Goal: Task Accomplishment & Management: Use online tool/utility

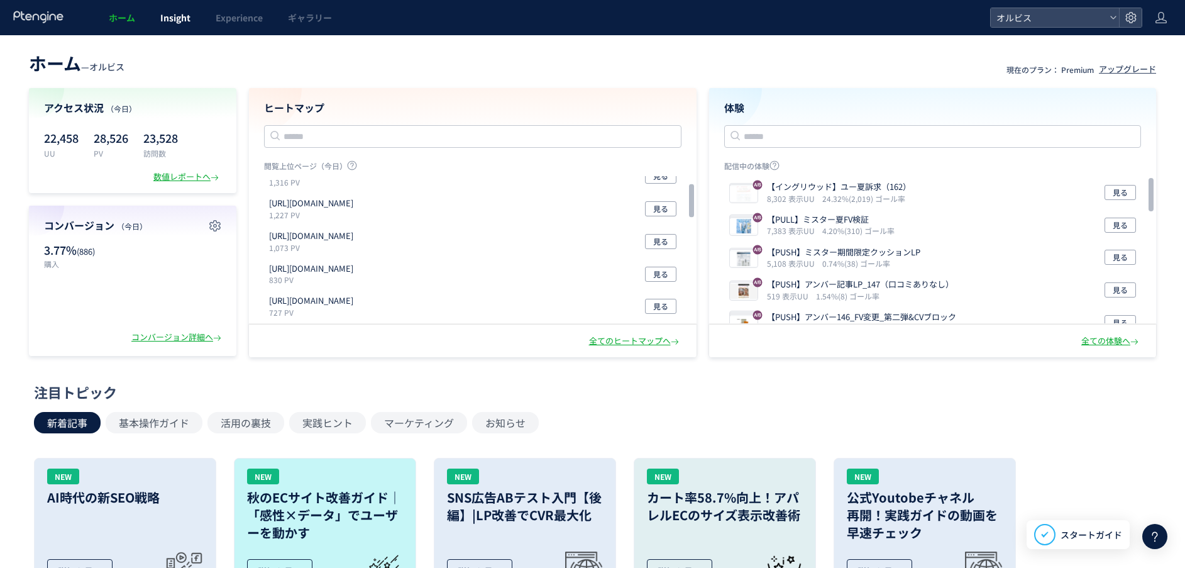
scroll to position [94, 0]
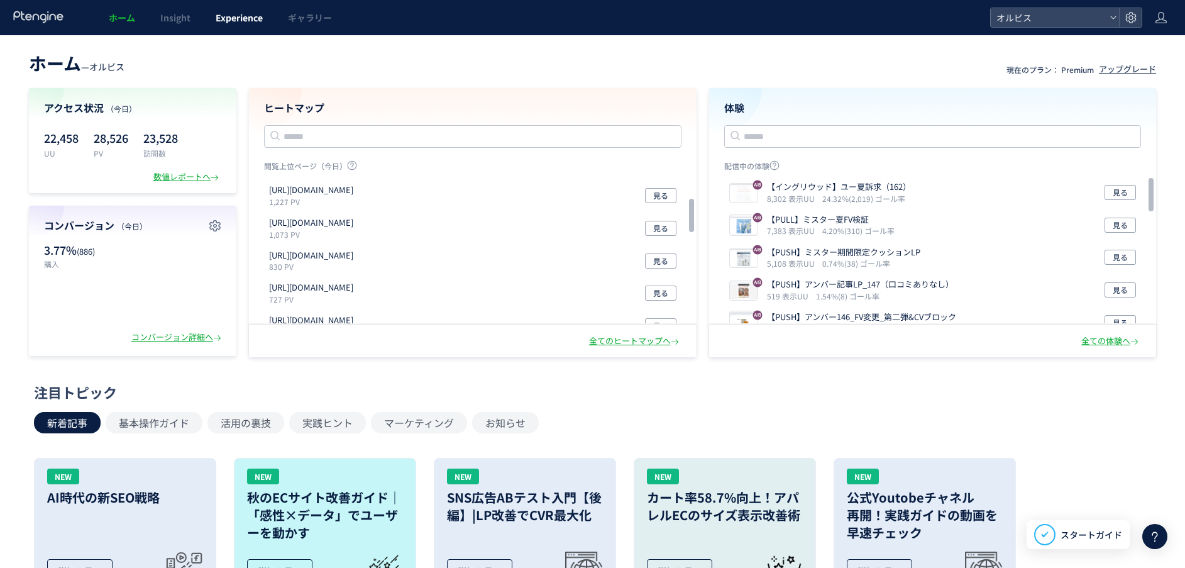
click at [233, 28] on link "Experience" at bounding box center [239, 17] width 72 height 35
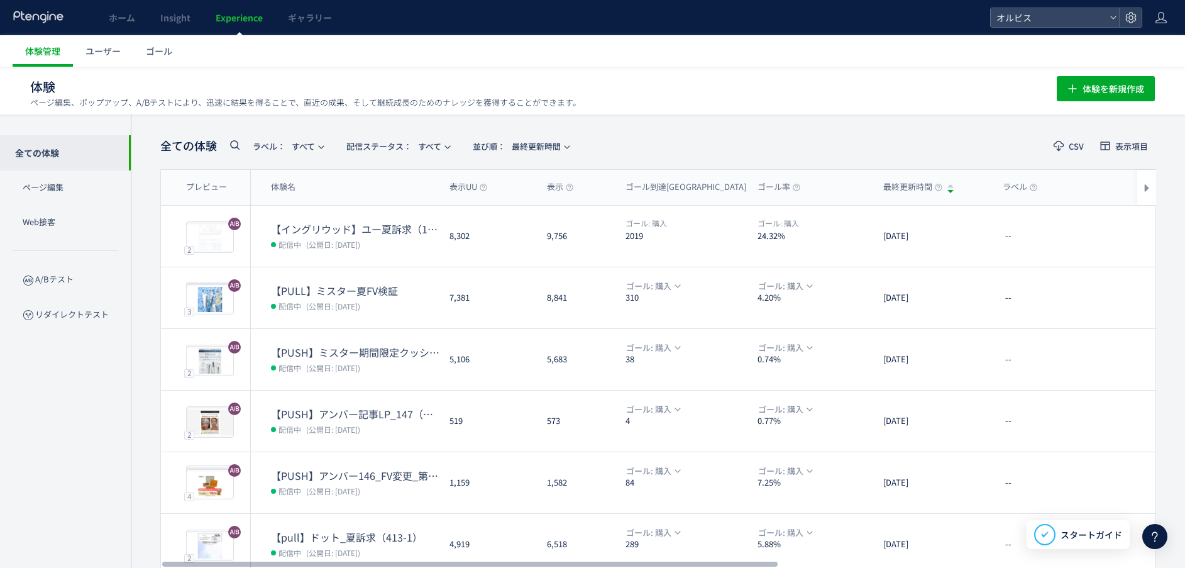
scroll to position [301, 0]
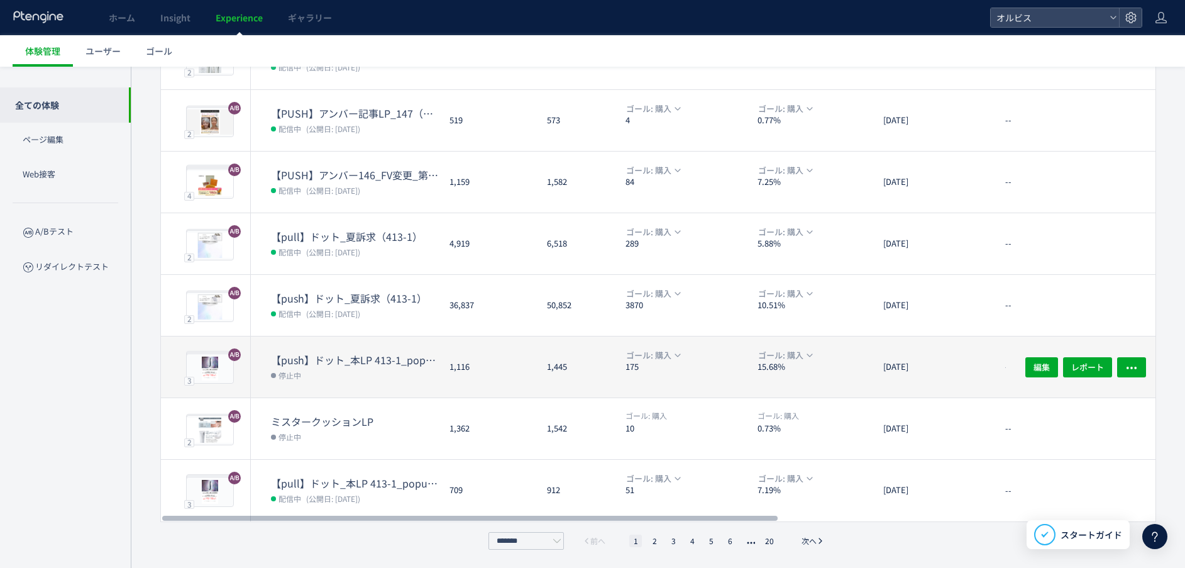
click at [700, 540] on ul "1 2 3 4 5 6 20" at bounding box center [703, 540] width 155 height 13
click at [705, 539] on li "4" at bounding box center [711, 540] width 13 height 13
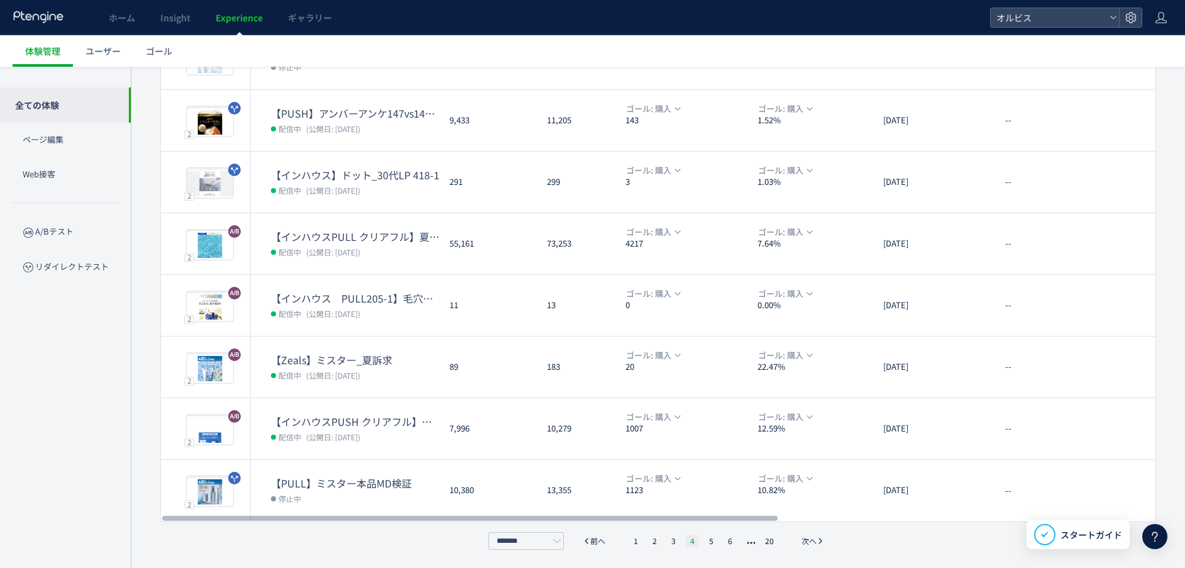
click at [695, 538] on li "4" at bounding box center [692, 540] width 13 height 13
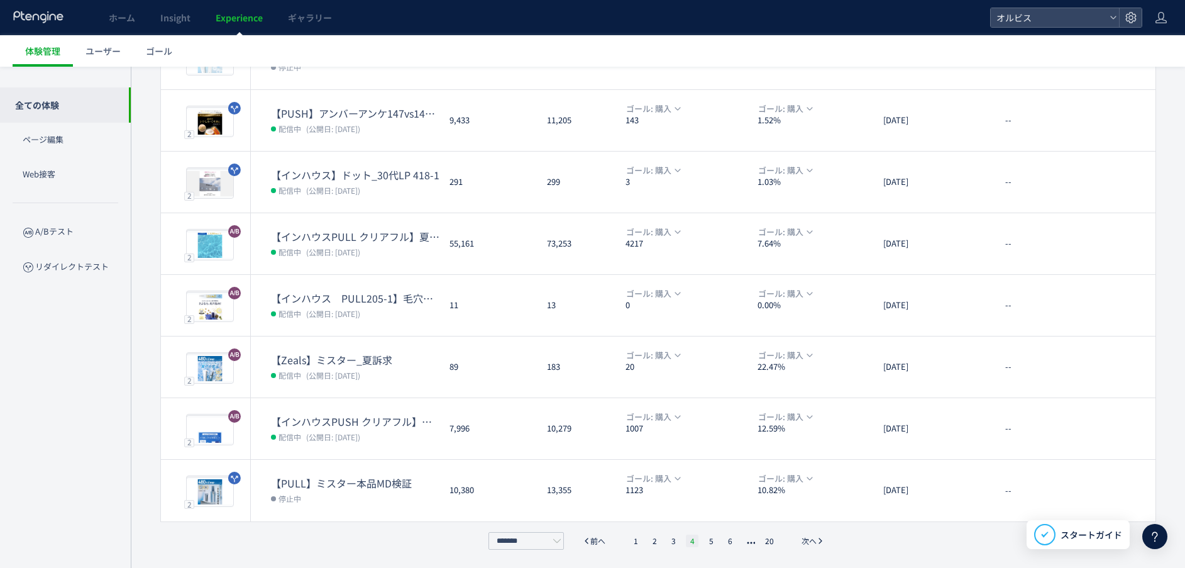
click at [694, 539] on li "4" at bounding box center [692, 540] width 13 height 13
click at [686, 541] on li "3" at bounding box center [692, 540] width 13 height 13
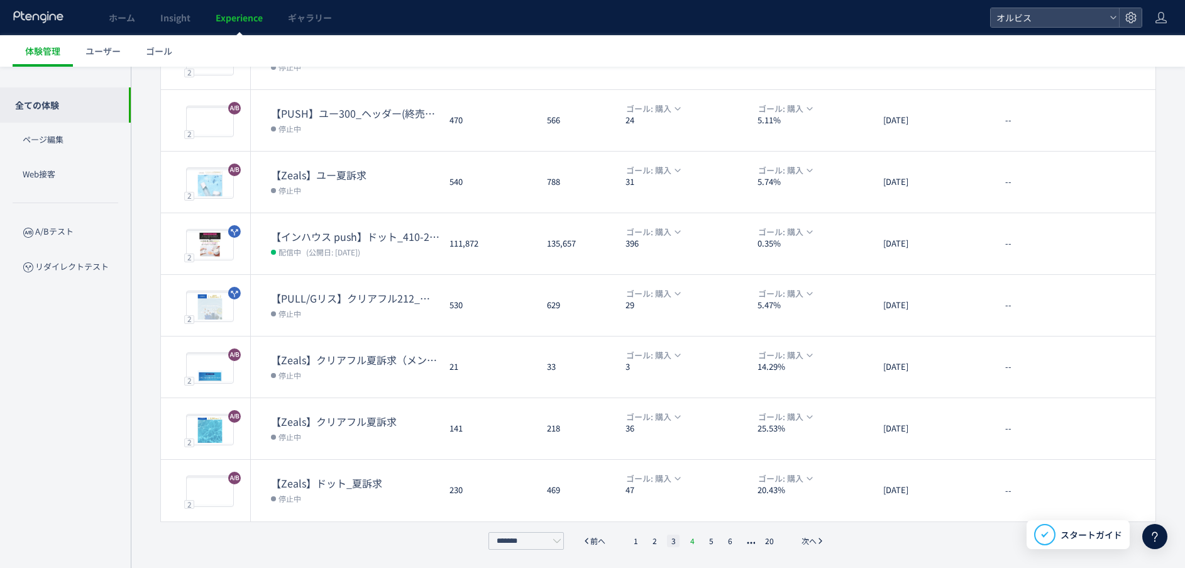
click at [705, 537] on li "4" at bounding box center [711, 540] width 13 height 13
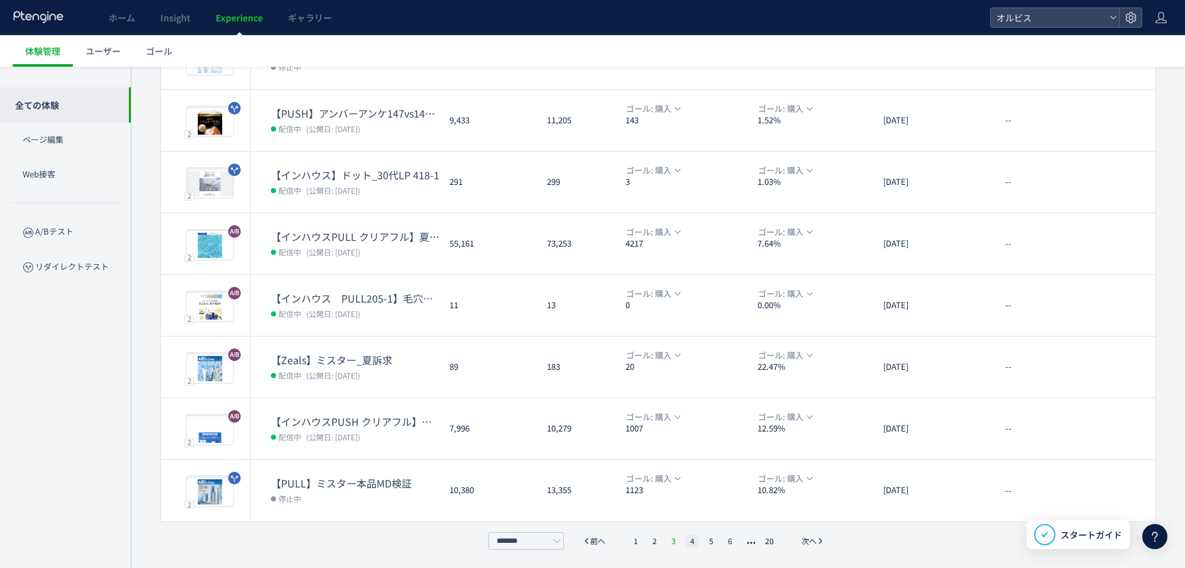
click at [686, 539] on li "3" at bounding box center [692, 540] width 13 height 13
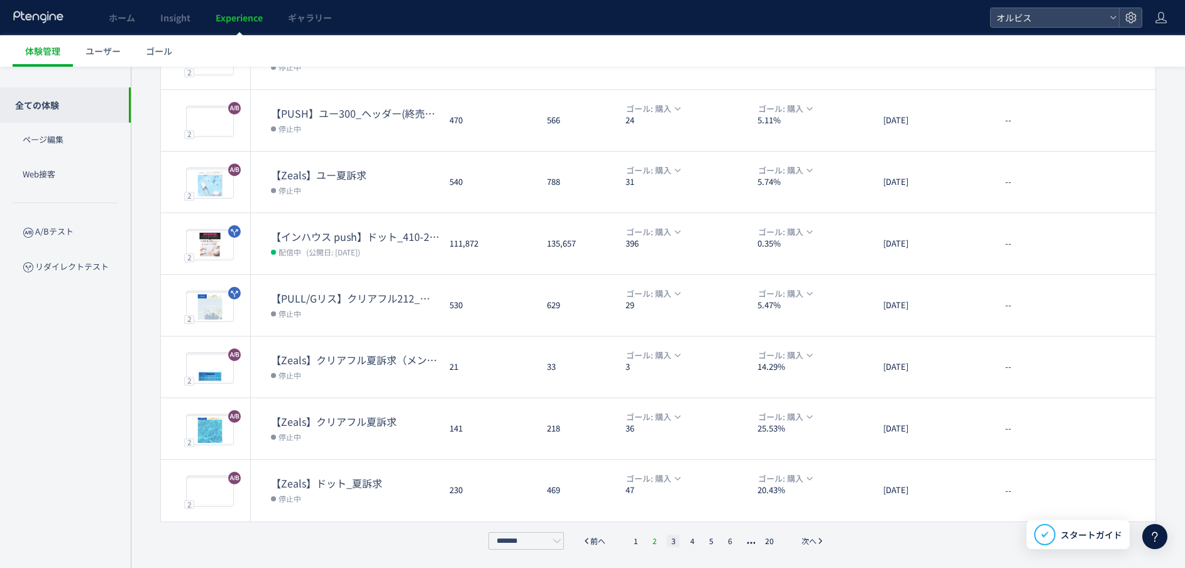
click at [667, 544] on li "2" at bounding box center [673, 540] width 13 height 13
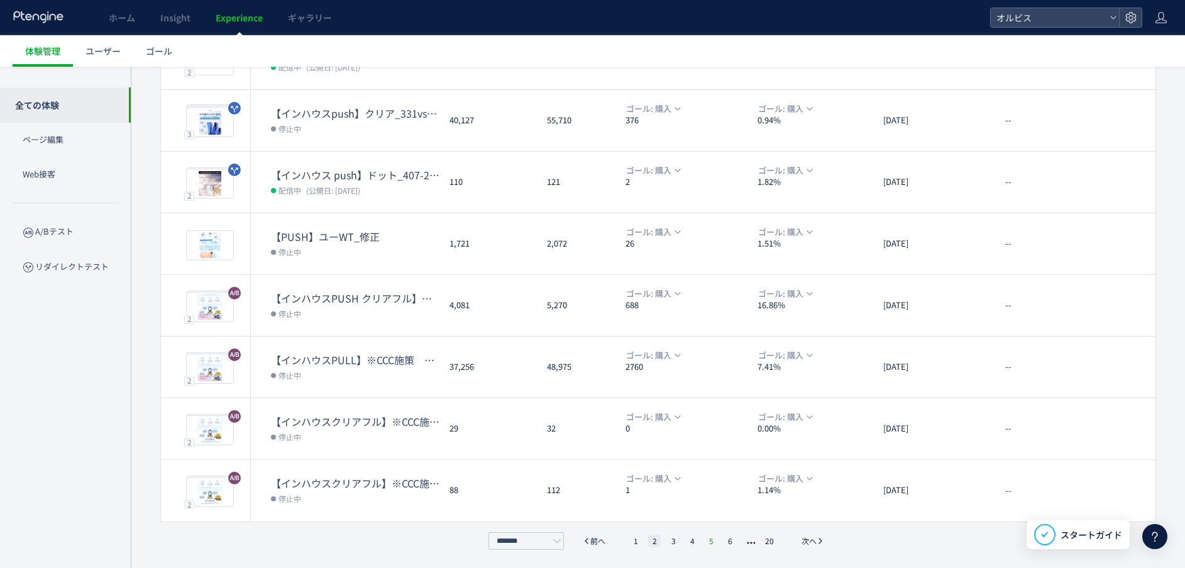
click at [724, 536] on li "5" at bounding box center [730, 540] width 13 height 13
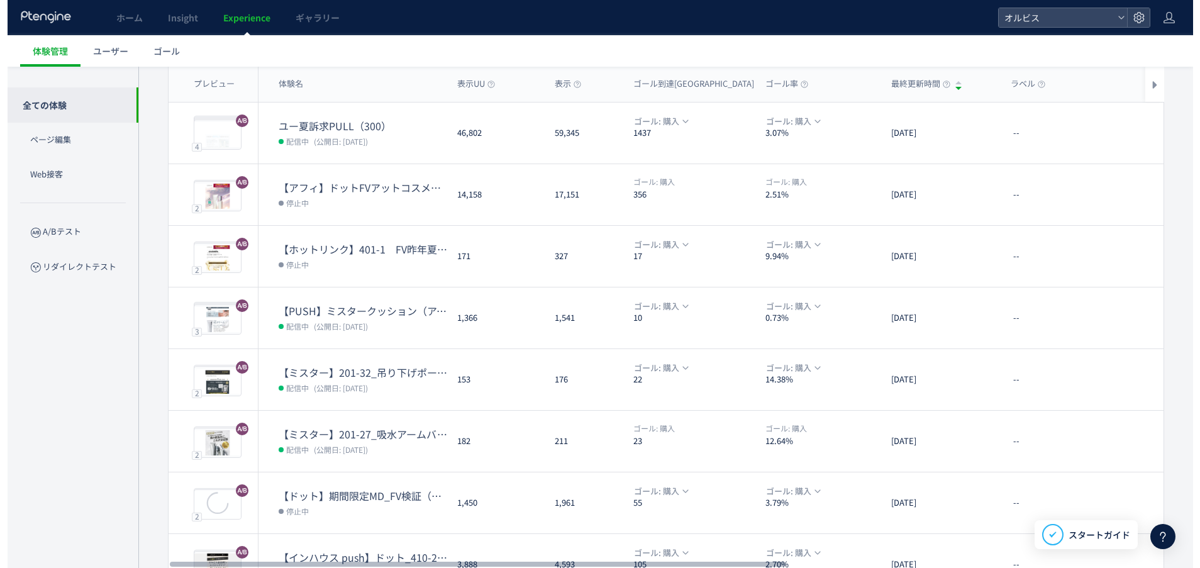
scroll to position [18, 0]
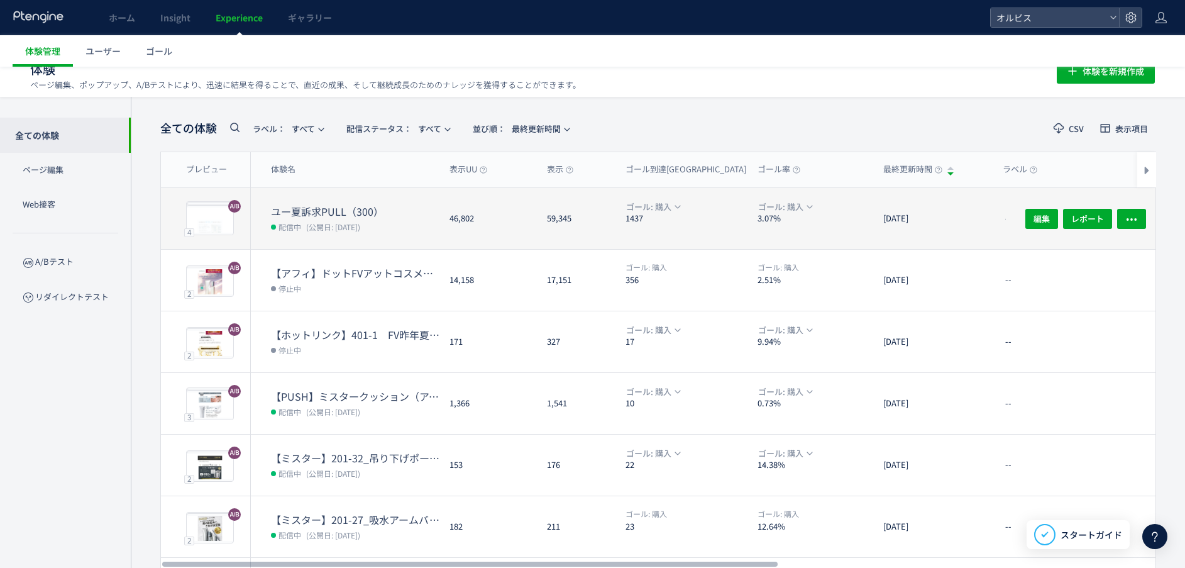
click at [351, 239] on dl "ユー夏訴求PULL（300） 配信中 (公開日: [DATE])" at bounding box center [355, 226] width 169 height 45
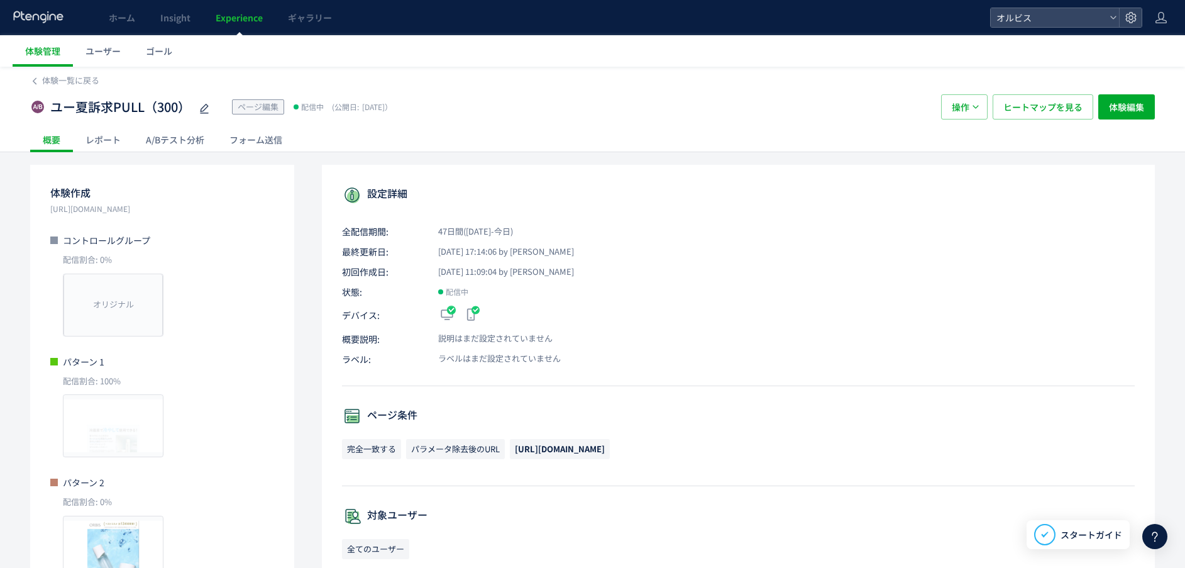
click at [186, 129] on div "A/Bテスト分析" at bounding box center [175, 139] width 84 height 25
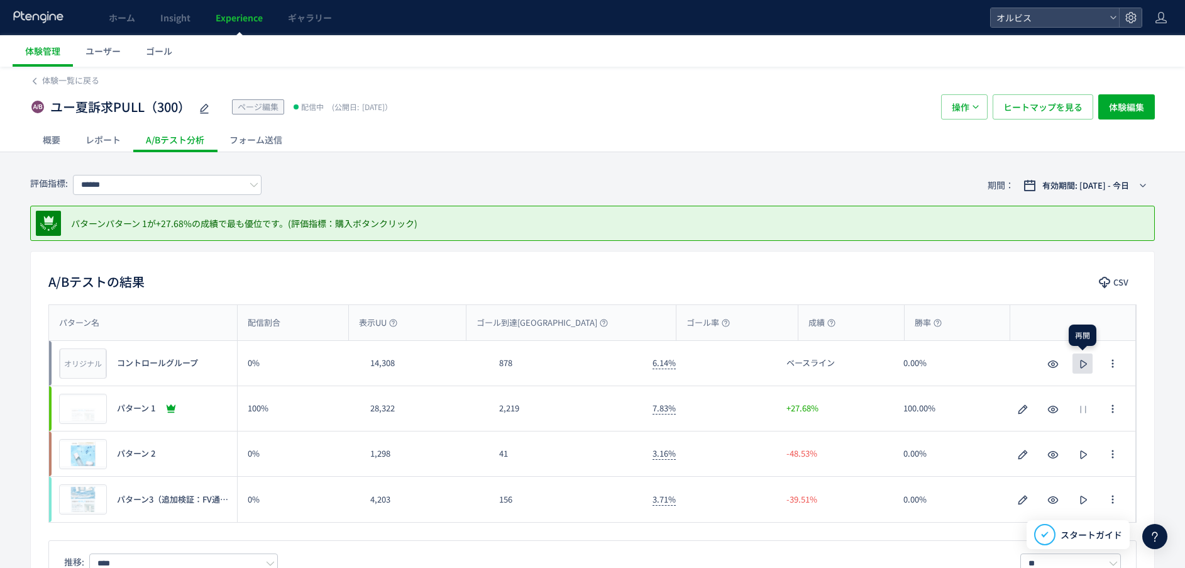
click at [1085, 367] on icon "button" at bounding box center [1083, 364] width 15 height 15
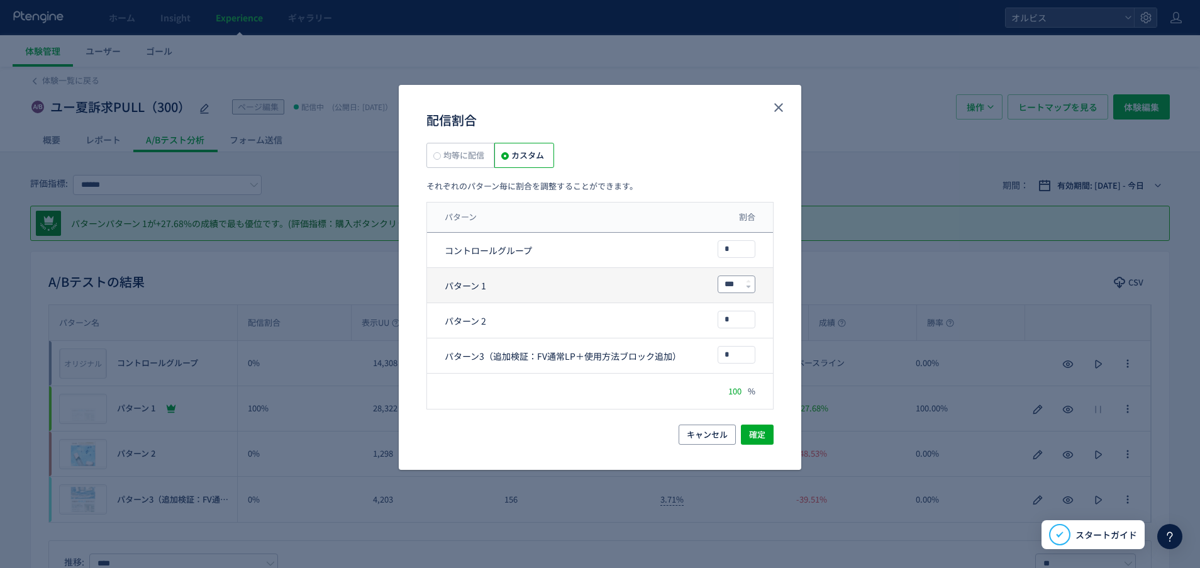
click at [751, 285] on input "***" at bounding box center [736, 284] width 36 height 16
drag, startPoint x: 744, startPoint y: 286, endPoint x: 706, endPoint y: 285, distance: 38.4
click at [706, 303] on div "パターン 1 ***" at bounding box center [600, 320] width 346 height 35
type input "*"
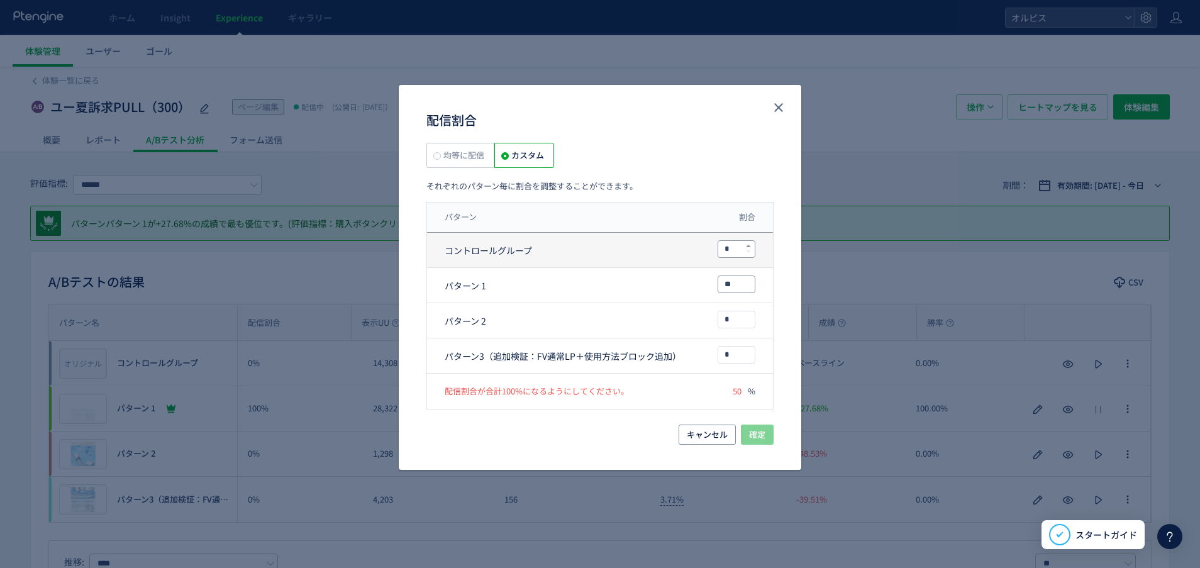
type input "**"
click at [748, 243] on icon "配信割合" at bounding box center [748, 245] width 5 height 5
click at [733, 249] on input "*" at bounding box center [736, 249] width 36 height 16
type input "*"
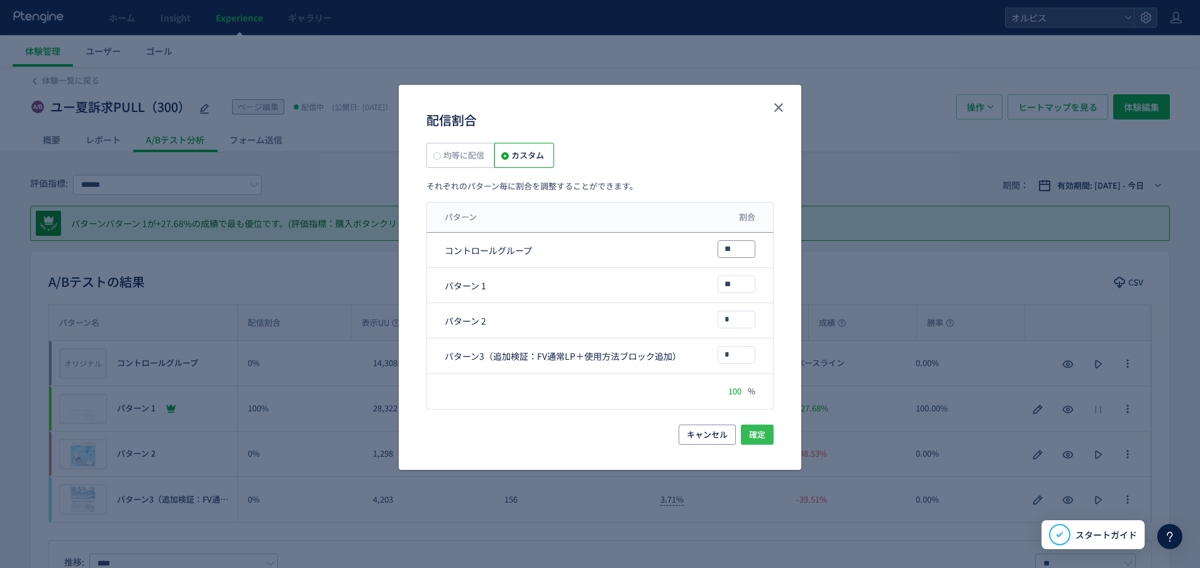
type input "**"
click at [759, 441] on span "確定" at bounding box center [757, 434] width 16 height 20
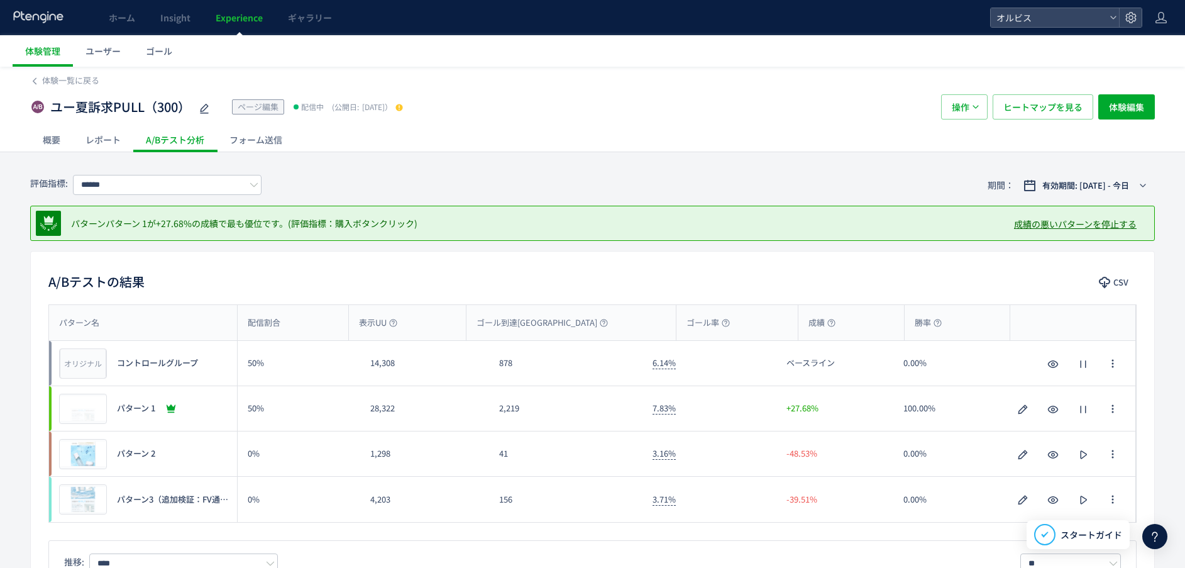
click at [99, 143] on div "レポート" at bounding box center [103, 139] width 60 height 25
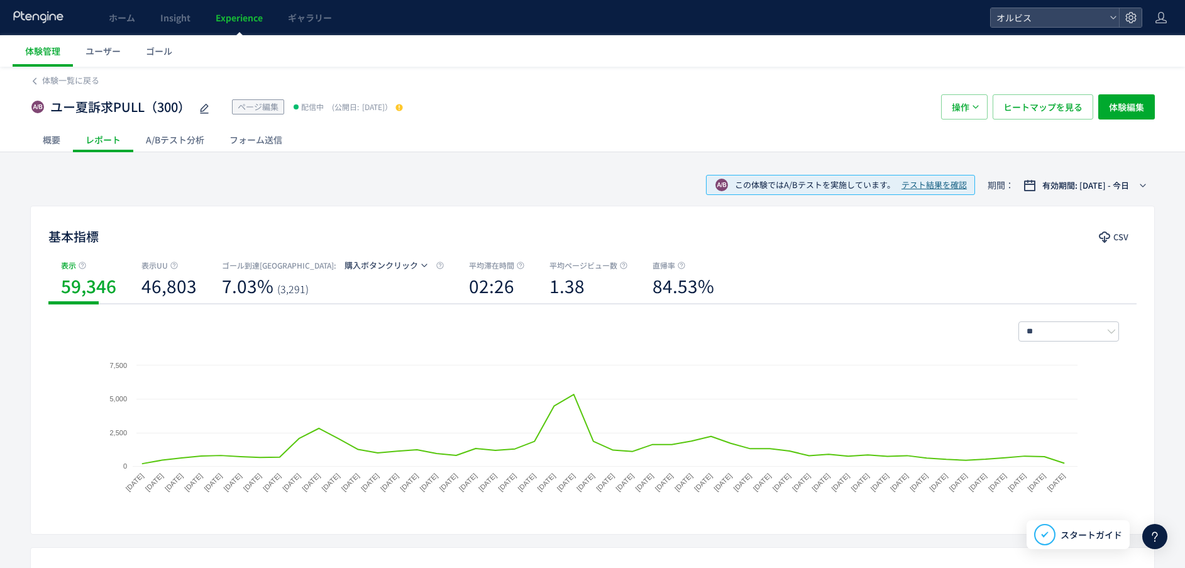
click at [62, 141] on div "概要" at bounding box center [51, 139] width 43 height 25
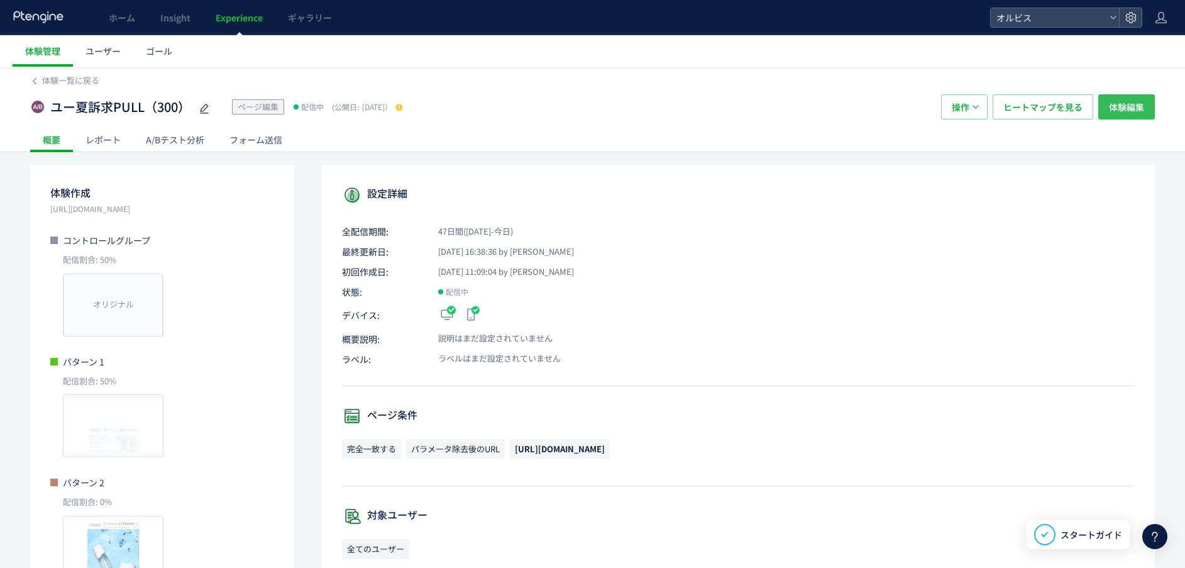
click at [1114, 107] on span "体験編集" at bounding box center [1126, 106] width 35 height 25
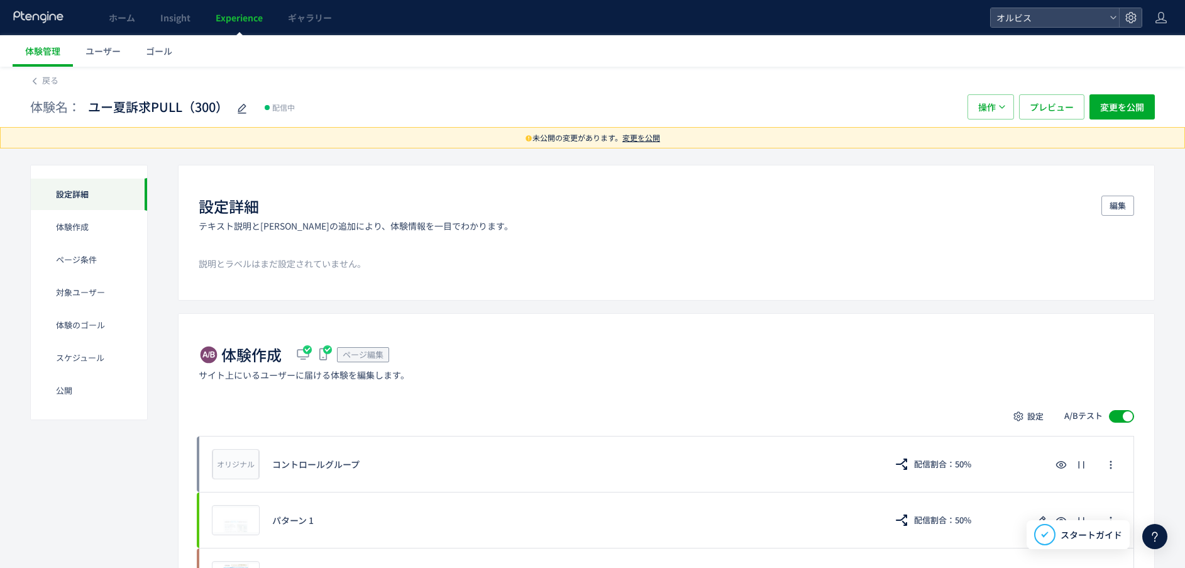
click at [647, 139] on span "変更を公開" at bounding box center [641, 137] width 38 height 11
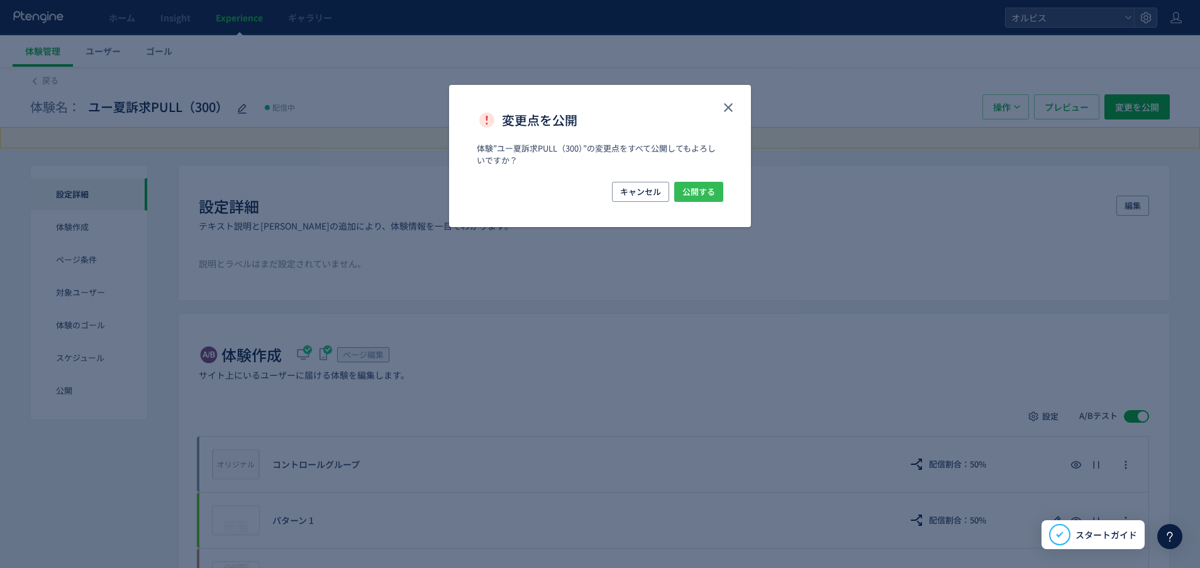
click at [708, 184] on span "公開する" at bounding box center [698, 192] width 33 height 20
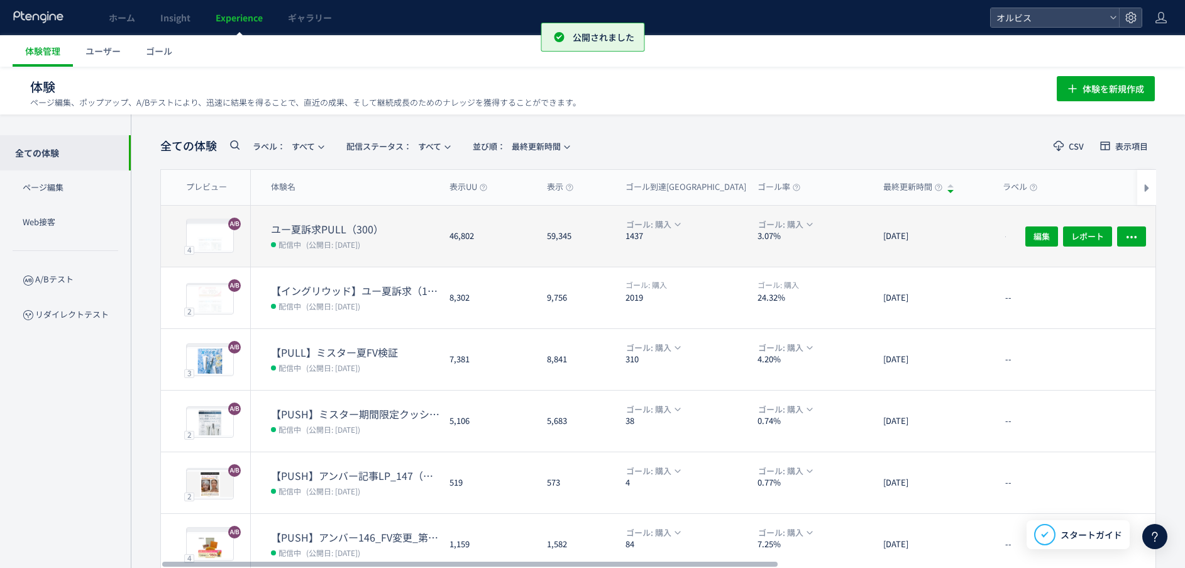
click at [367, 250] on dd "配信中 (公開日: [DATE])" at bounding box center [355, 244] width 169 height 16
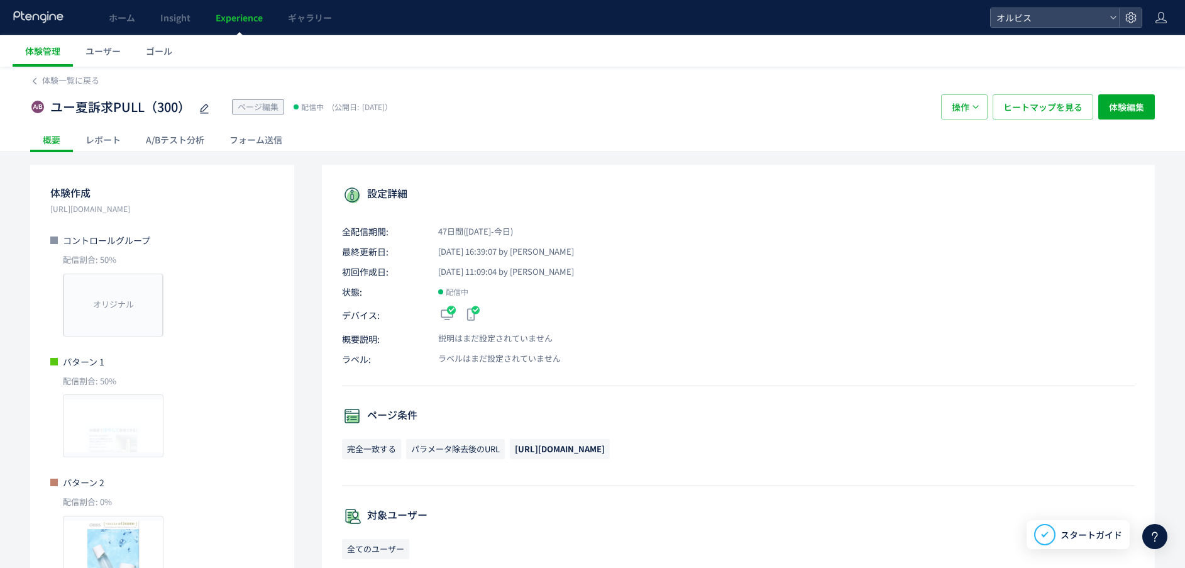
click at [186, 143] on div "A/Bテスト分析" at bounding box center [175, 139] width 84 height 25
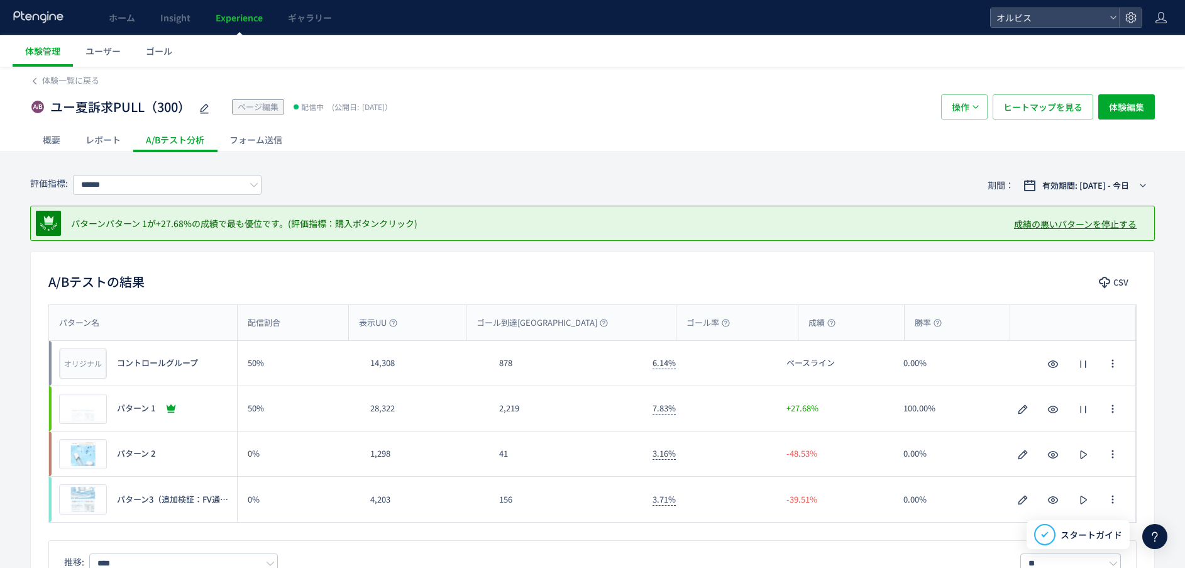
click at [150, 368] on span "コントロールグループ" at bounding box center [157, 363] width 81 height 12
click at [151, 364] on span "コントロールグループ" at bounding box center [157, 363] width 81 height 12
click at [1104, 362] on button "button" at bounding box center [1113, 363] width 20 height 20
click at [71, 368] on span "プレビュー" at bounding box center [83, 363] width 41 height 12
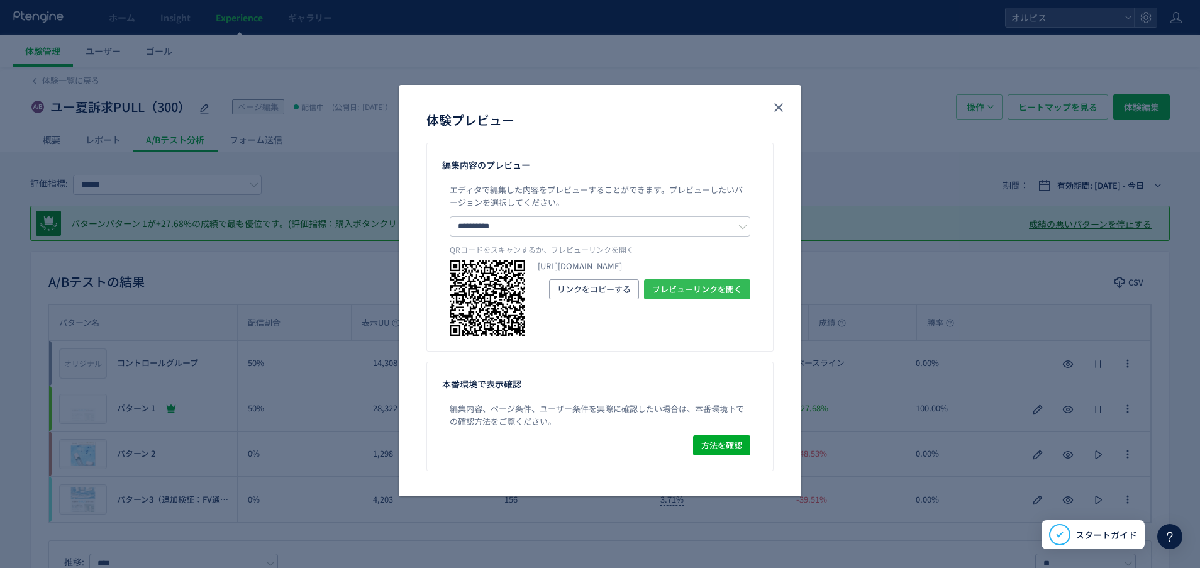
click at [697, 299] on span "プレビューリンクを開く" at bounding box center [697, 289] width 90 height 20
click at [778, 109] on icon "close" at bounding box center [778, 107] width 15 height 15
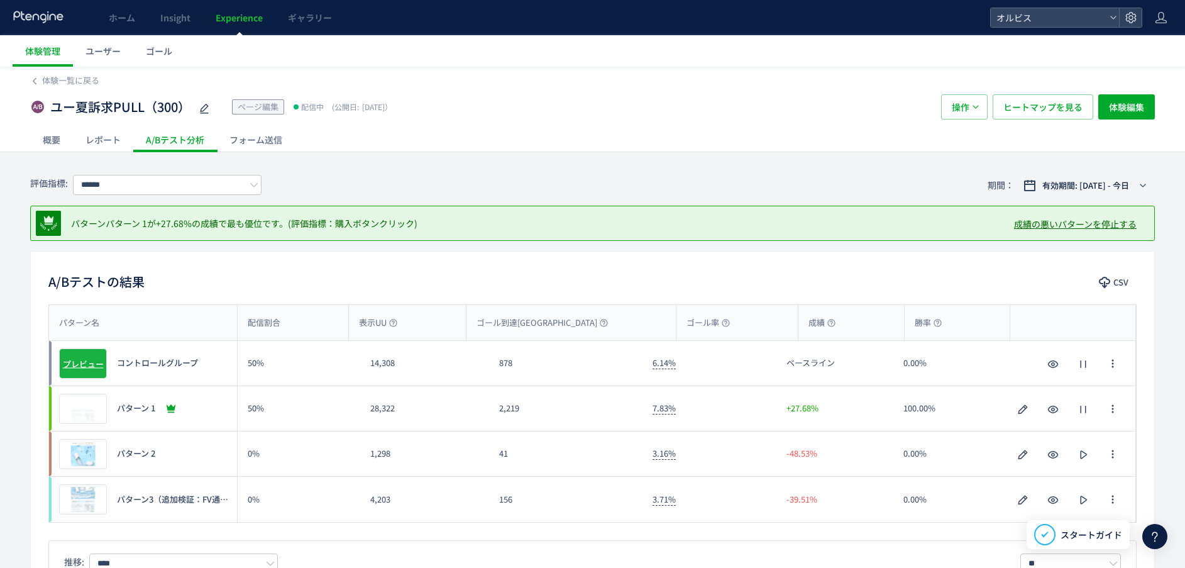
click at [77, 362] on span "プレビュー" at bounding box center [83, 363] width 41 height 12
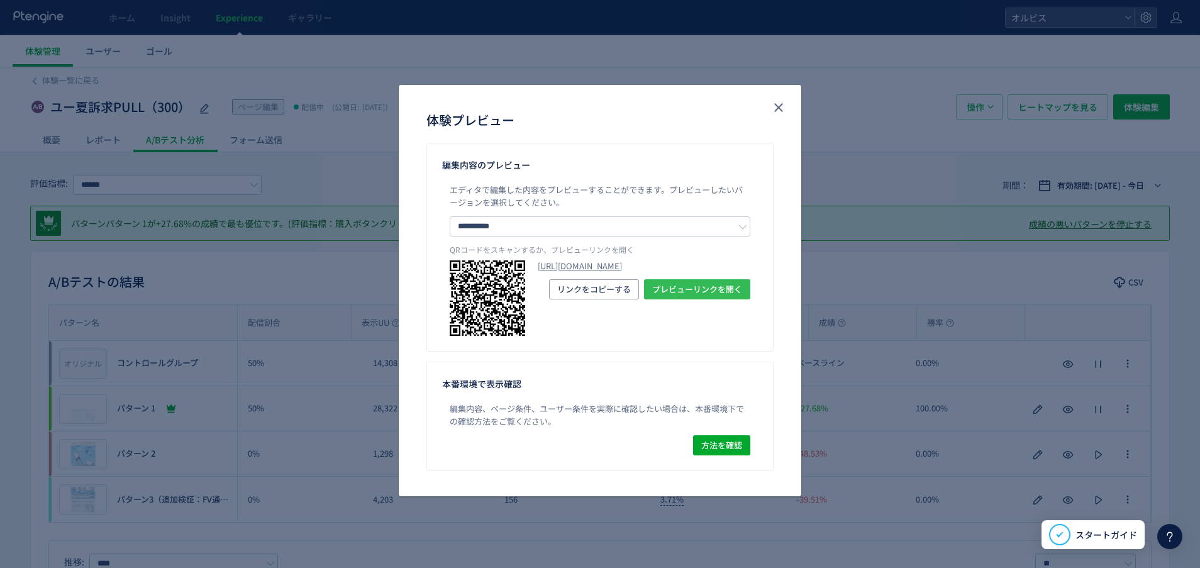
click at [702, 299] on span "プレビューリンクを開く" at bounding box center [697, 289] width 90 height 20
click at [782, 109] on icon "close" at bounding box center [778, 107] width 15 height 15
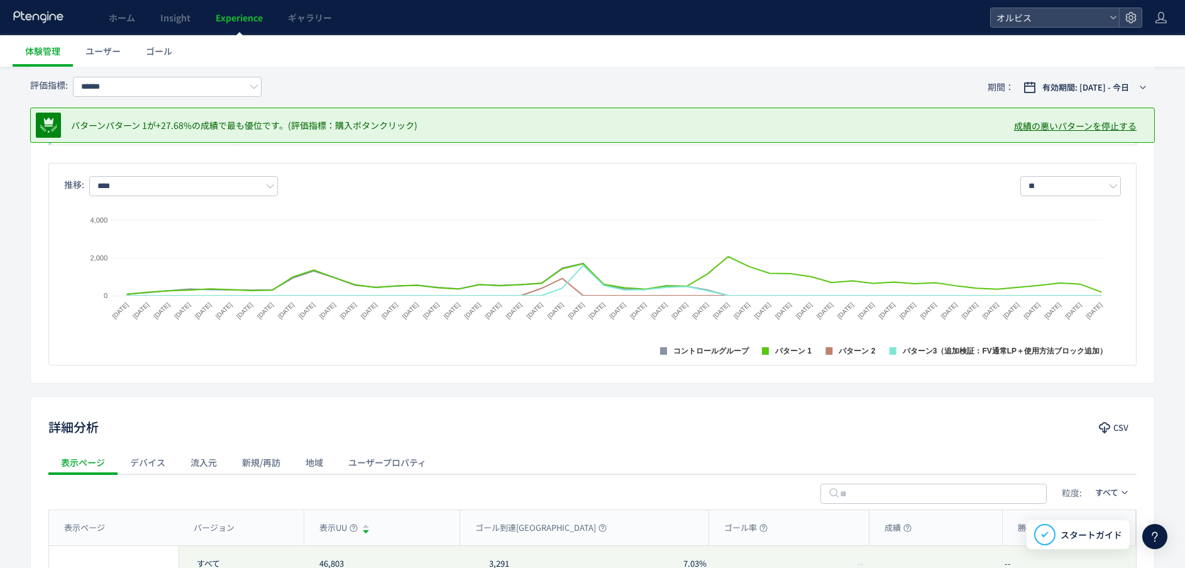
scroll to position [94, 0]
